Goal: Transaction & Acquisition: Purchase product/service

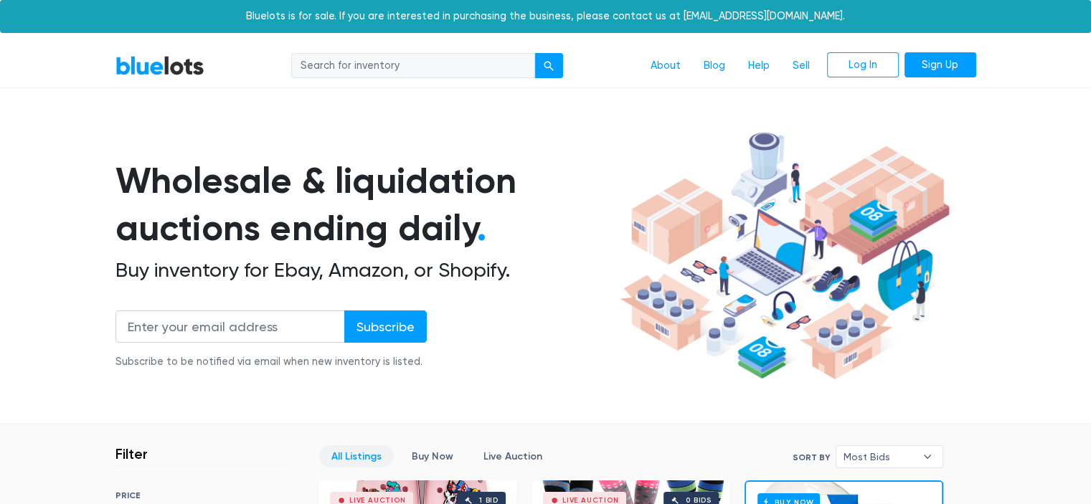
click at [488, 74] on input "search" at bounding box center [413, 66] width 244 height 26
type input "heat pump"
click at [534, 53] on button "submit" at bounding box center [548, 66] width 29 height 26
click at [148, 62] on link "BlueLots" at bounding box center [159, 65] width 89 height 21
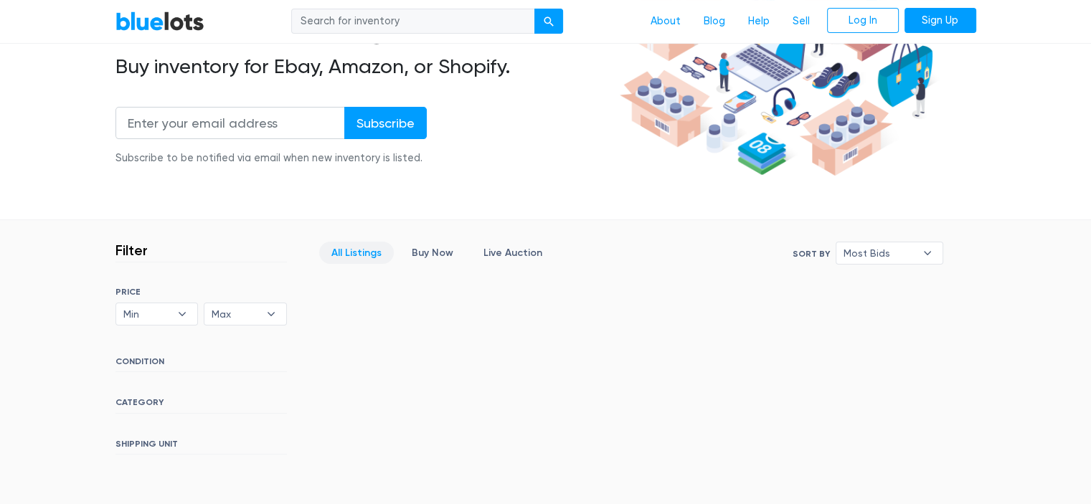
scroll to position [202, 0]
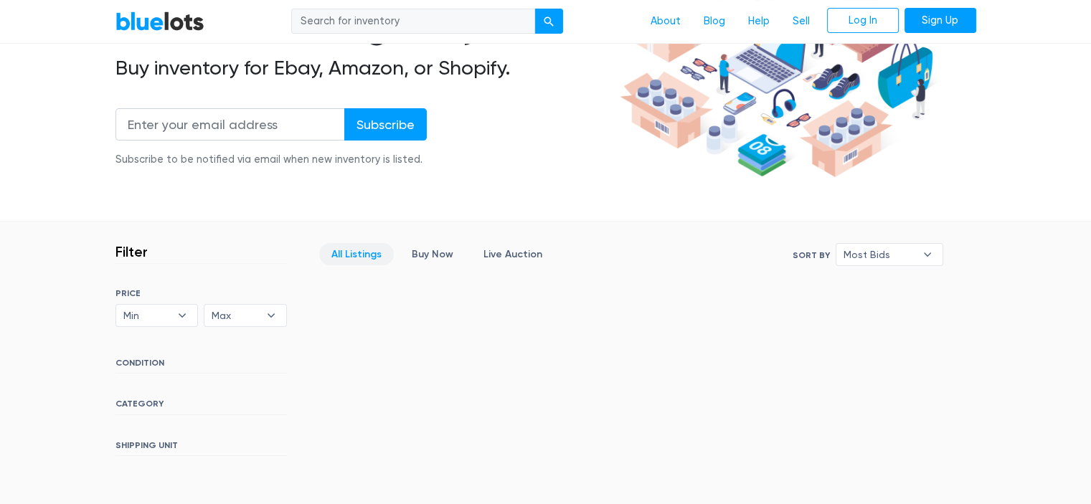
click at [423, 16] on input "search" at bounding box center [413, 22] width 244 height 26
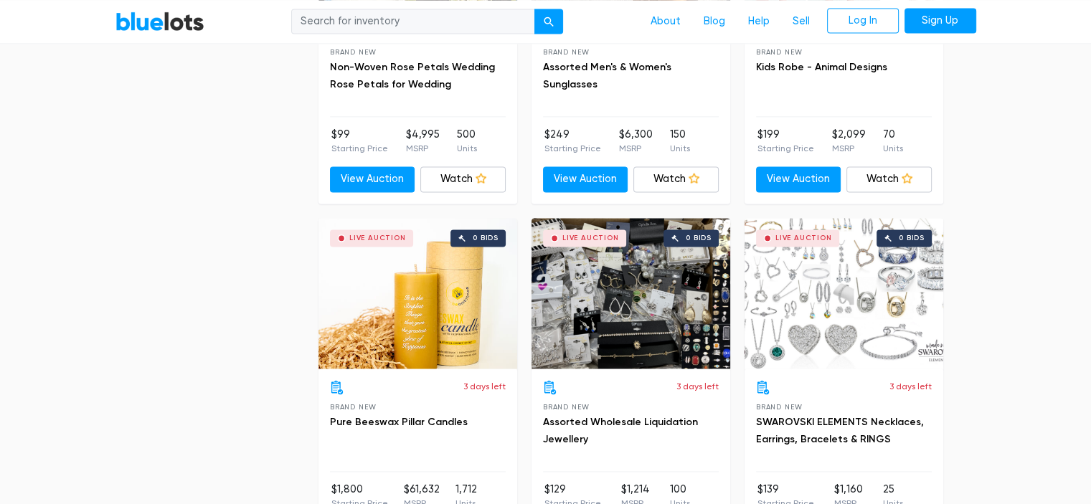
scroll to position [2583, 0]
